Goal: Task Accomplishment & Management: Manage account settings

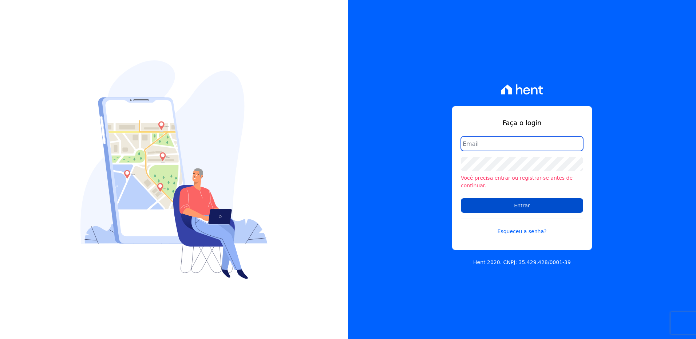
type input "[EMAIL_ADDRESS][PERSON_NAME][DOMAIN_NAME]"
click at [502, 199] on input "Entrar" at bounding box center [522, 205] width 122 height 15
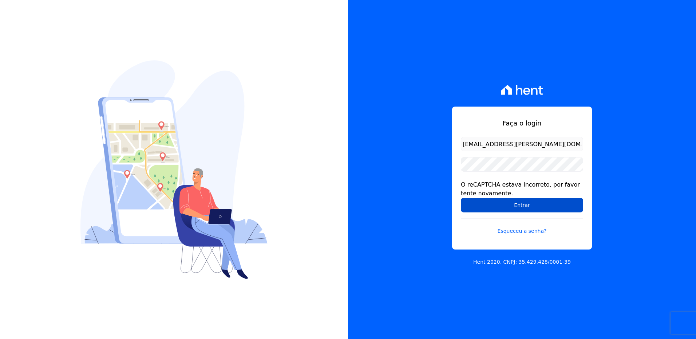
click at [515, 204] on input "Entrar" at bounding box center [522, 205] width 122 height 15
click at [511, 209] on input "Entrar" at bounding box center [522, 205] width 122 height 15
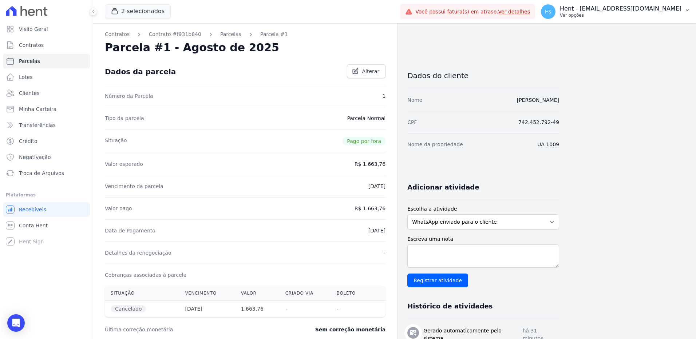
click at [673, 11] on p "Hent - suelem.almeida@e-arke.com" at bounding box center [619, 8] width 121 height 7
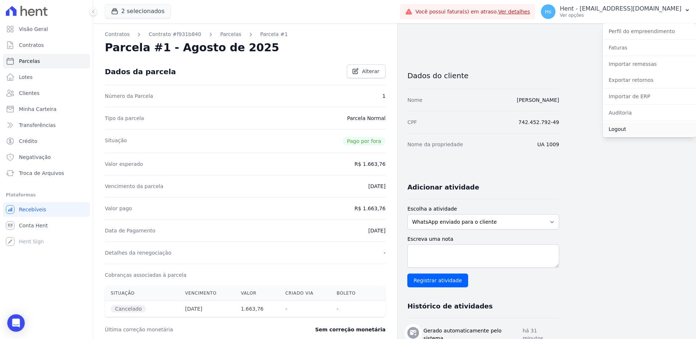
click at [632, 130] on link "Logout" at bounding box center [648, 129] width 93 height 13
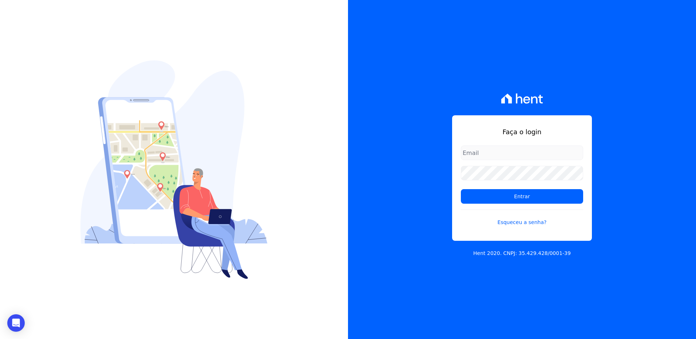
type input "[EMAIL_ADDRESS][PERSON_NAME][DOMAIN_NAME]"
